Goal: Task Accomplishment & Management: Manage account settings

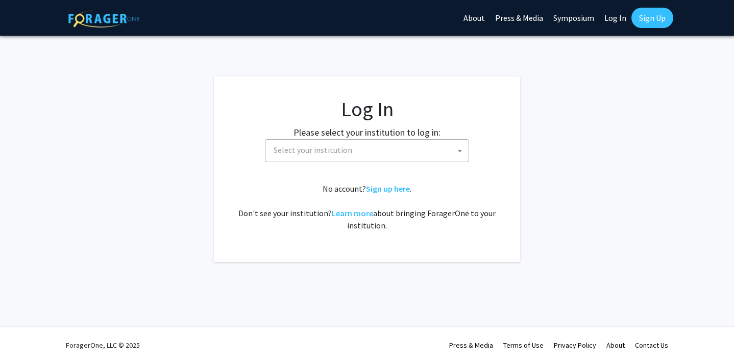
click at [437, 147] on span "Select your institution" at bounding box center [368, 150] width 199 height 21
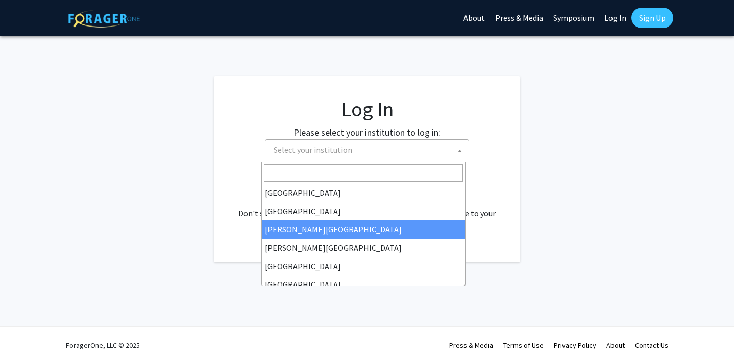
select select "5"
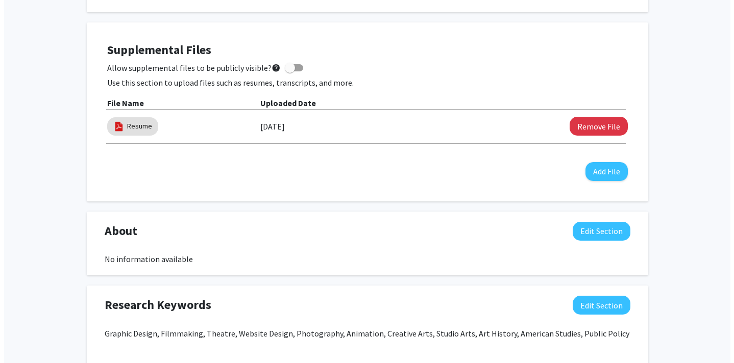
scroll to position [356, 0]
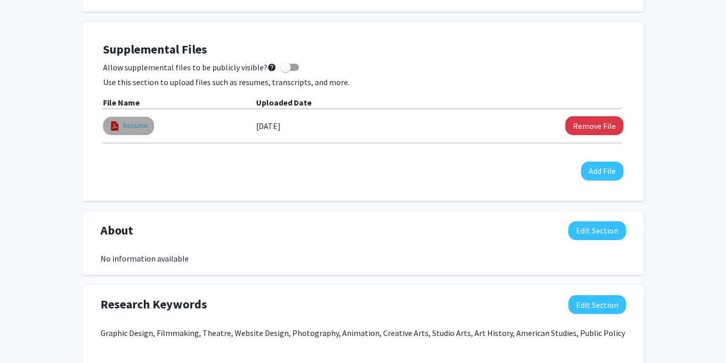
click at [138, 129] on link "Resume" at bounding box center [135, 125] width 25 height 11
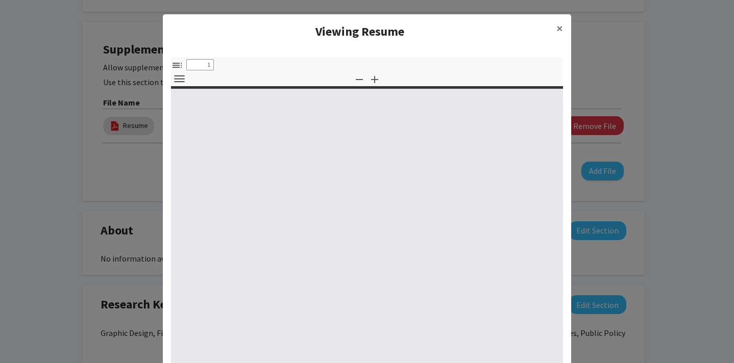
select select "custom"
type input "0"
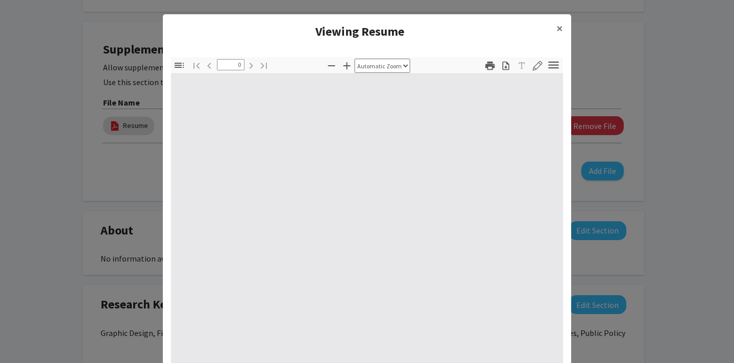
select select "custom"
type input "1"
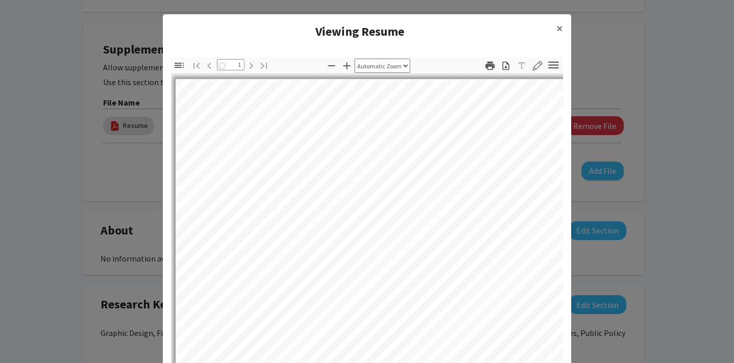
select select "auto"
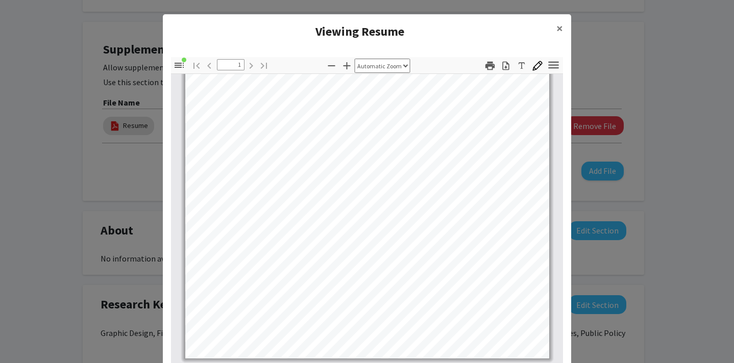
scroll to position [191, 0]
drag, startPoint x: 551, startPoint y: 203, endPoint x: 546, endPoint y: 91, distance: 111.9
click at [546, 91] on div at bounding box center [367, 123] width 392 height 480
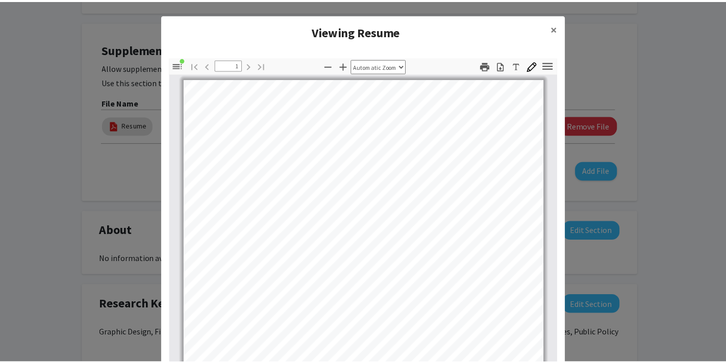
scroll to position [0, 0]
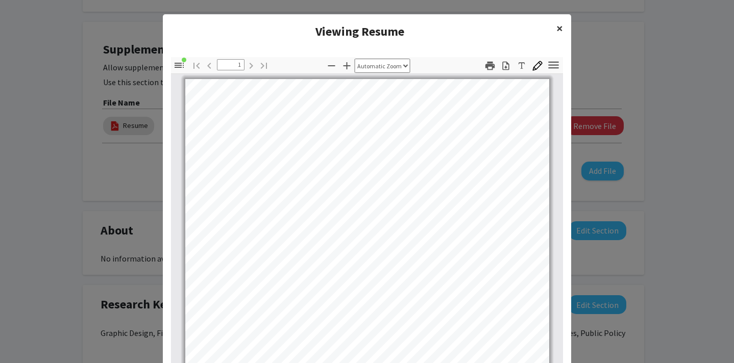
click at [557, 29] on span "×" at bounding box center [559, 28] width 7 height 16
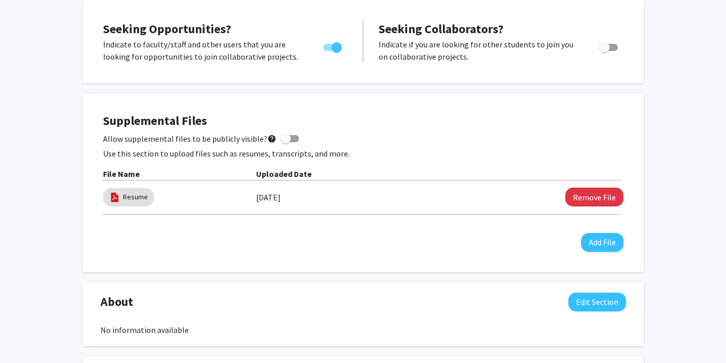
scroll to position [285, 0]
